Goal: Information Seeking & Learning: Learn about a topic

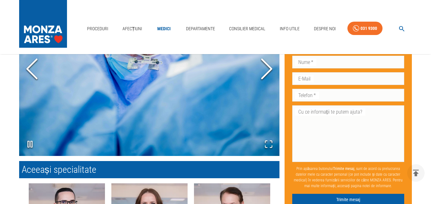
scroll to position [829, 0]
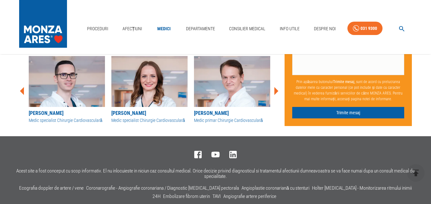
click at [276, 91] on icon at bounding box center [276, 91] width 4 height 8
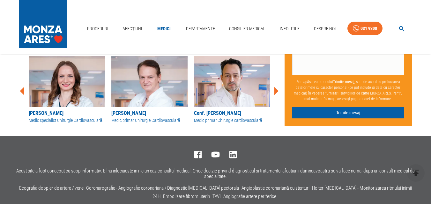
click at [276, 90] on icon at bounding box center [276, 91] width 4 height 8
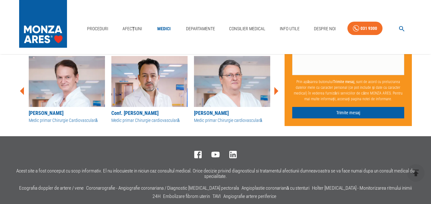
click at [276, 90] on icon at bounding box center [276, 91] width 4 height 8
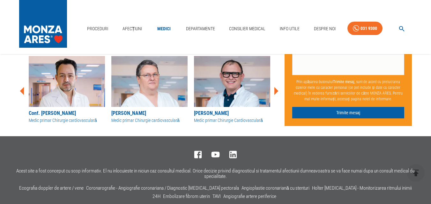
click at [276, 90] on icon at bounding box center [276, 91] width 4 height 8
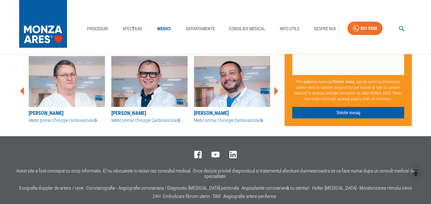
click at [276, 90] on icon at bounding box center [276, 91] width 4 height 8
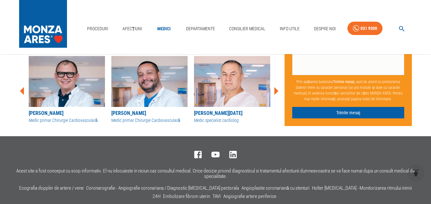
click at [276, 90] on icon at bounding box center [276, 91] width 4 height 8
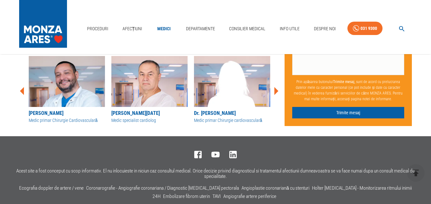
click at [276, 90] on icon at bounding box center [276, 91] width 4 height 8
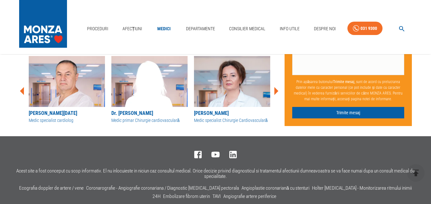
click at [276, 90] on icon at bounding box center [276, 91] width 4 height 8
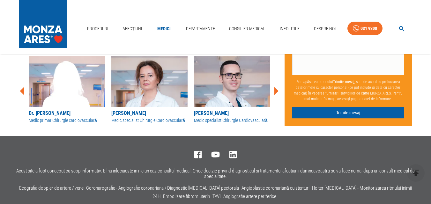
click at [276, 90] on icon at bounding box center [276, 91] width 4 height 8
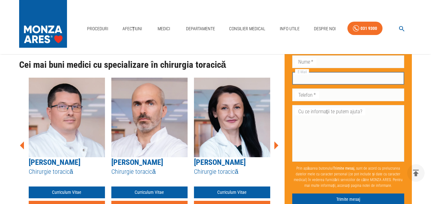
scroll to position [669, 0]
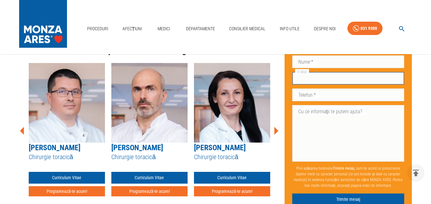
click at [277, 125] on icon at bounding box center [275, 130] width 19 height 19
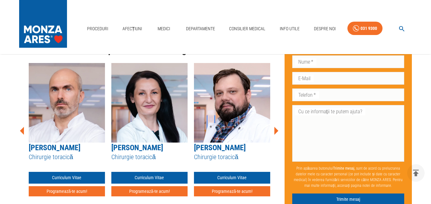
click at [277, 127] on icon at bounding box center [276, 131] width 4 height 8
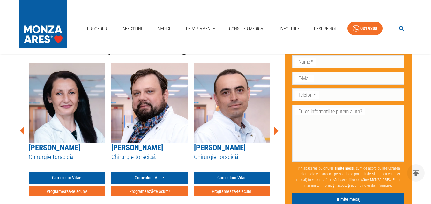
click at [277, 127] on icon at bounding box center [276, 131] width 4 height 8
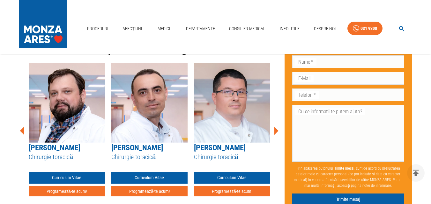
click at [277, 127] on icon at bounding box center [276, 131] width 4 height 8
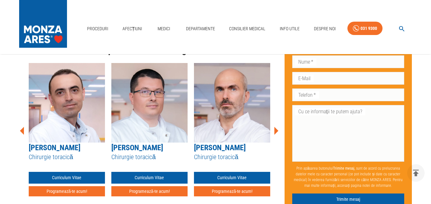
click at [23, 127] on icon at bounding box center [22, 131] width 4 height 8
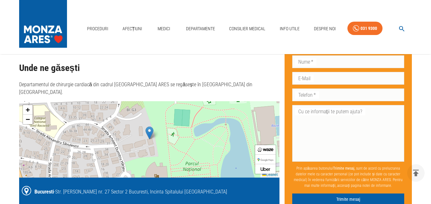
scroll to position [988, 0]
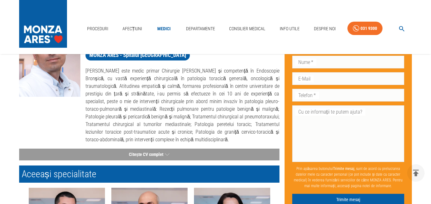
scroll to position [96, 0]
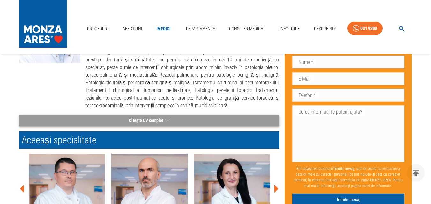
click at [149, 124] on button "Citește CV complet" at bounding box center [149, 121] width 260 height 12
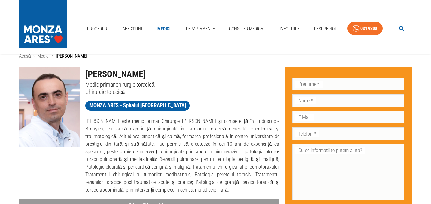
scroll to position [0, 0]
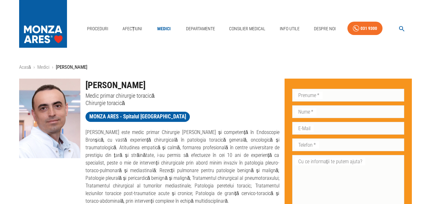
click at [161, 82] on h1 "[PERSON_NAME]" at bounding box center [182, 85] width 194 height 13
click at [107, 85] on h1 "[PERSON_NAME]" at bounding box center [182, 85] width 194 height 13
click at [106, 85] on h1 "[PERSON_NAME]" at bounding box center [182, 85] width 194 height 13
click at [159, 94] on p "Medic primar chirurgie toracică" at bounding box center [182, 95] width 194 height 7
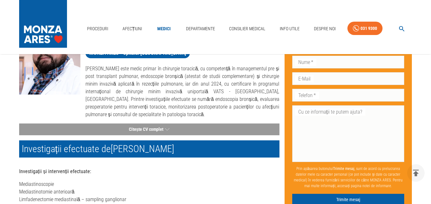
scroll to position [32, 0]
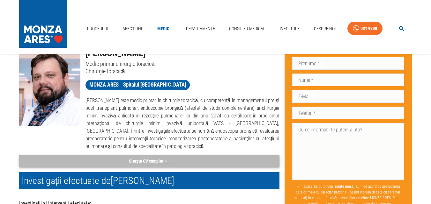
click at [151, 162] on button "Citește CV complet" at bounding box center [149, 162] width 260 height 12
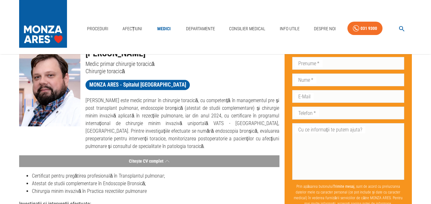
scroll to position [0, 0]
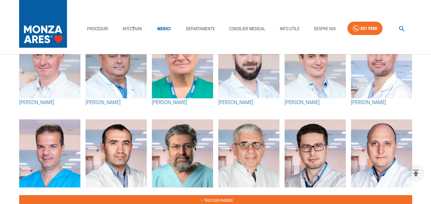
scroll to position [287, 0]
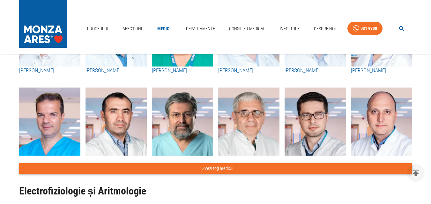
click at [218, 168] on button "Vezi toți medicii" at bounding box center [215, 169] width 393 height 11
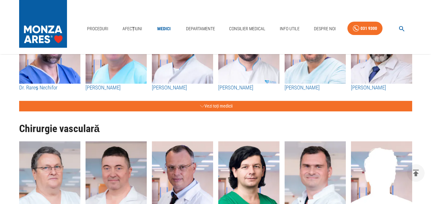
scroll to position [1403, 0]
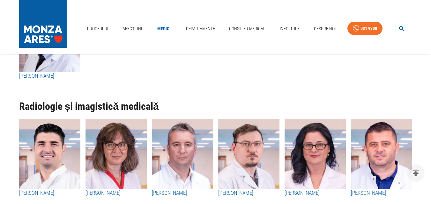
scroll to position [2869, 0]
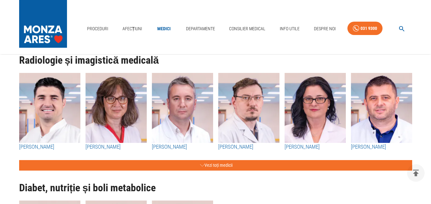
drag, startPoint x: 246, startPoint y: 118, endPoint x: 0, endPoint y: 111, distance: 246.5
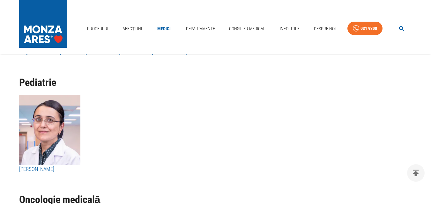
scroll to position [3092, 0]
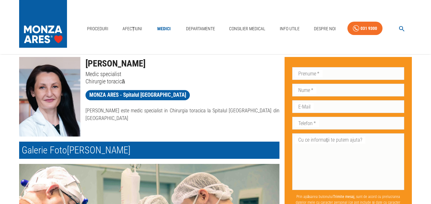
scroll to position [32, 0]
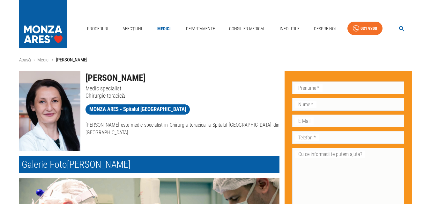
scroll to position [0, 0]
